Goal: Task Accomplishment & Management: Use online tool/utility

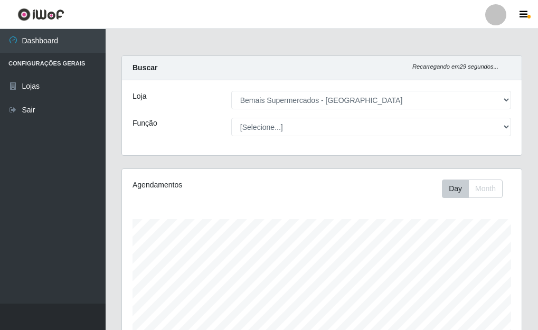
select select "249"
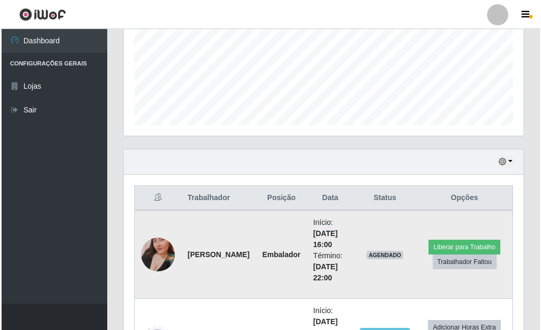
scroll to position [342, 0]
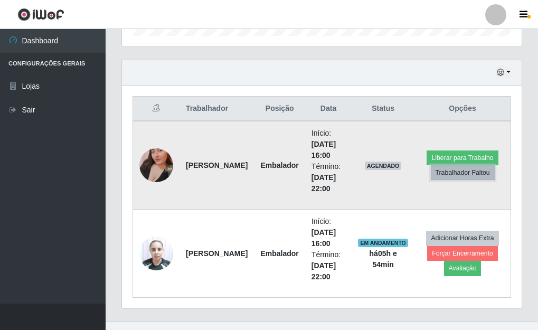
click at [471, 173] on button "Trabalhador Faltou" at bounding box center [463, 172] width 64 height 15
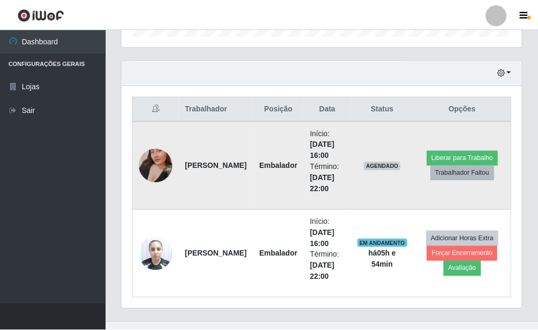
scroll to position [219, 394]
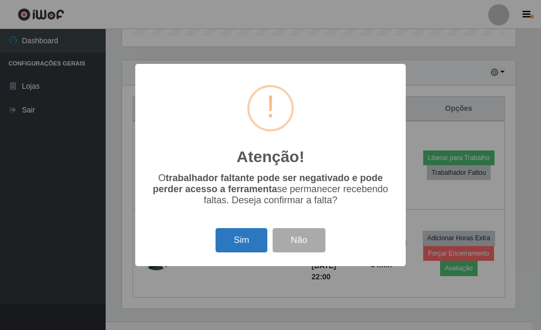
click at [236, 237] on button "Sim" at bounding box center [241, 240] width 51 height 25
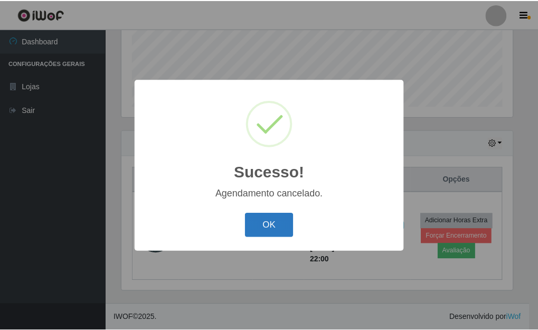
scroll to position [272, 0]
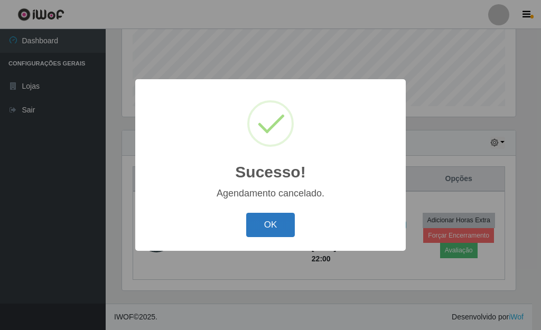
click at [285, 222] on button "OK" at bounding box center [270, 225] width 49 height 25
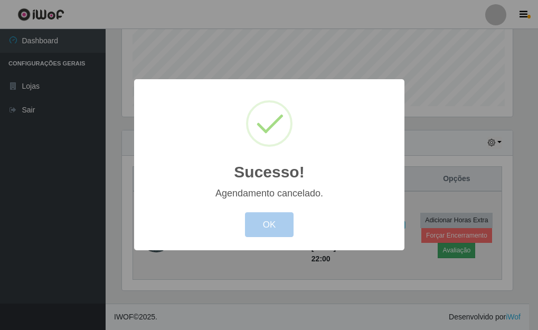
scroll to position [219, 400]
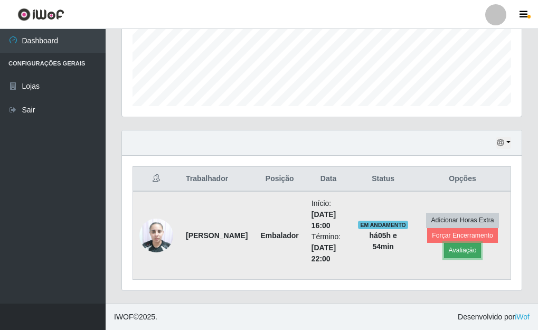
click at [467, 244] on button "Avaliação" at bounding box center [463, 250] width 38 height 15
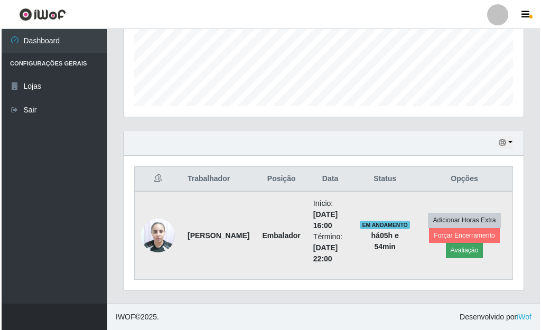
scroll to position [219, 394]
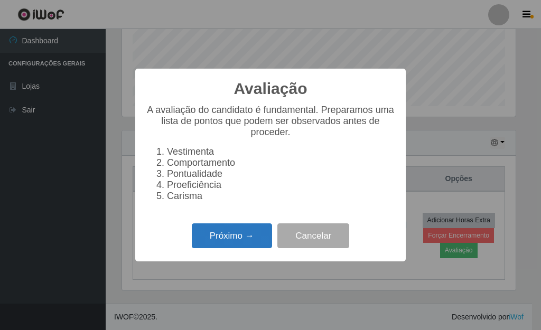
click at [247, 238] on button "Próximo →" at bounding box center [232, 235] width 80 height 25
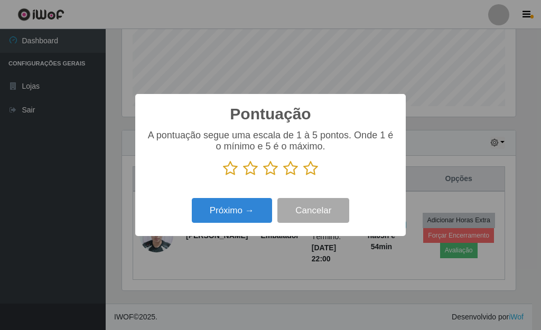
click at [313, 170] on icon at bounding box center [310, 169] width 15 height 16
click at [303, 176] on input "radio" at bounding box center [303, 176] width 0 height 0
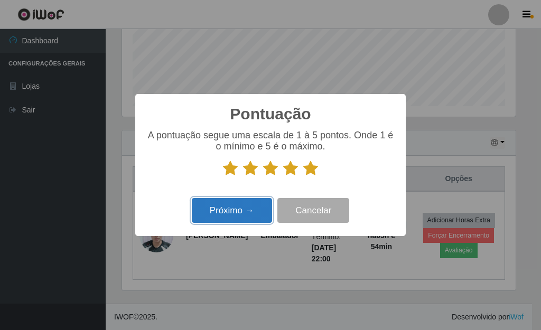
click at [265, 211] on button "Próximo →" at bounding box center [232, 210] width 80 height 25
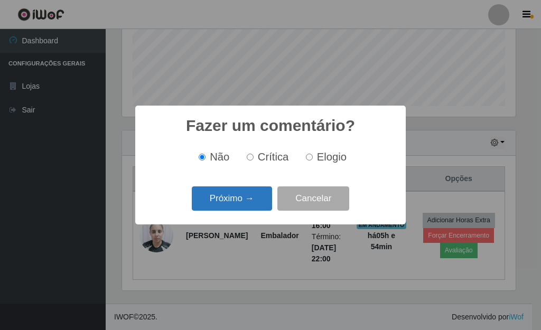
click at [237, 205] on button "Próximo →" at bounding box center [232, 199] width 80 height 25
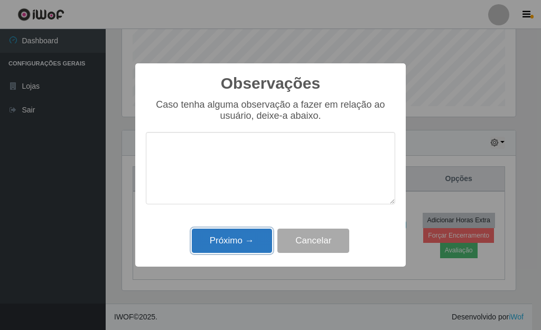
click at [239, 247] on button "Próximo →" at bounding box center [232, 241] width 80 height 25
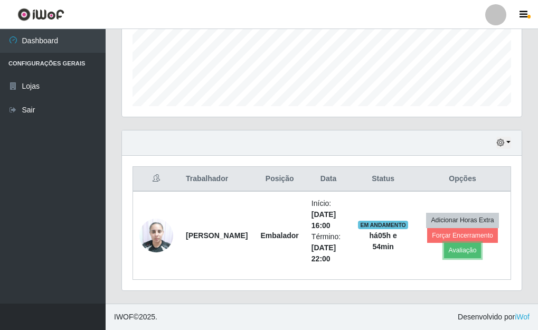
scroll to position [219, 400]
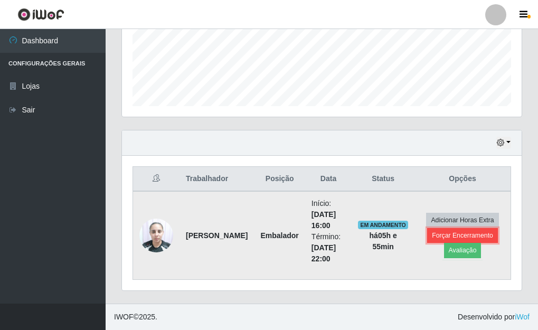
click at [470, 235] on button "Forçar Encerramento" at bounding box center [462, 235] width 71 height 15
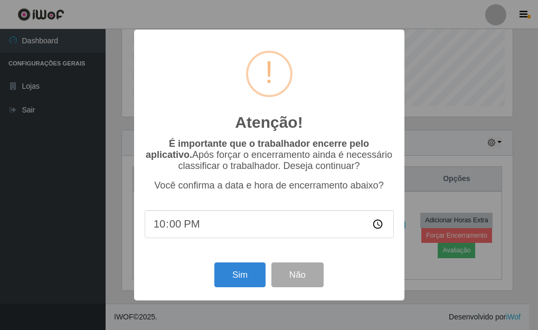
scroll to position [219, 394]
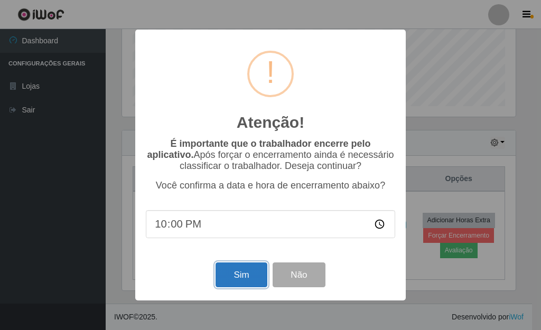
click at [247, 277] on button "Sim" at bounding box center [241, 275] width 51 height 25
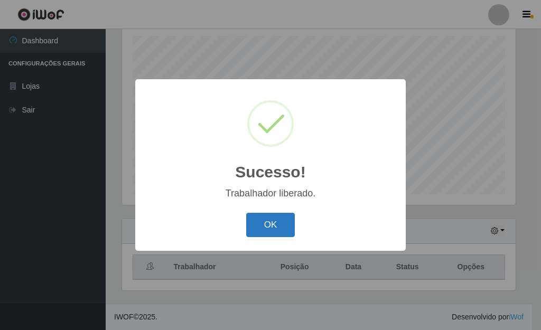
click at [268, 224] on button "OK" at bounding box center [270, 225] width 49 height 25
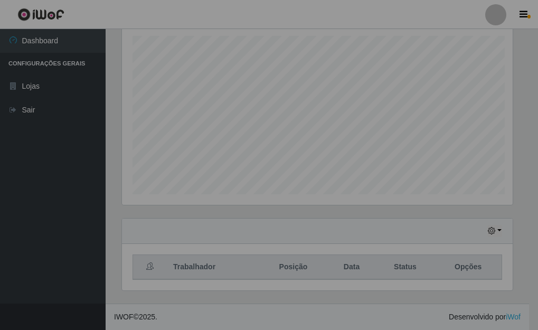
scroll to position [219, 400]
